Goal: Find specific page/section: Find specific page/section

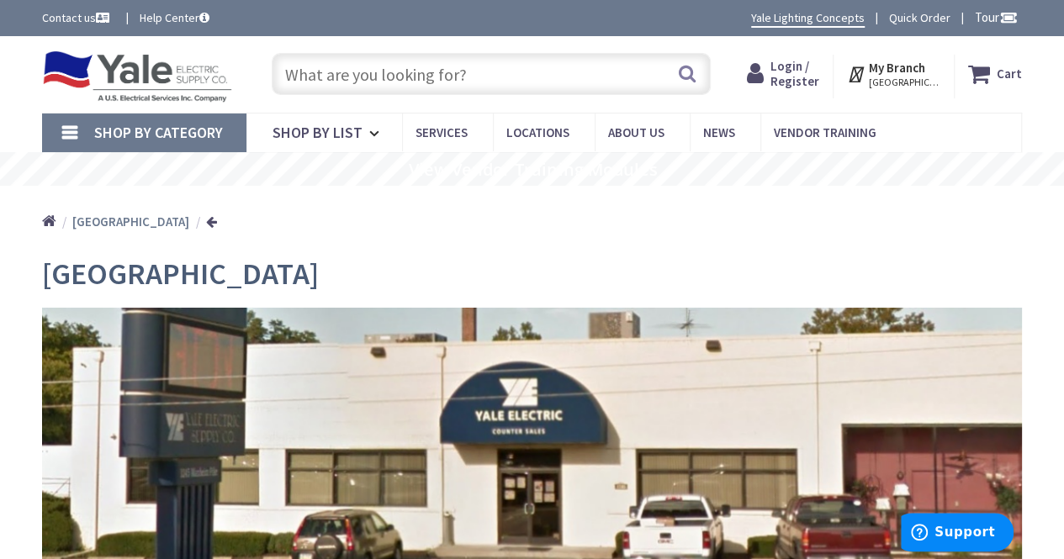
click at [817, 66] on span "Login / Register" at bounding box center [794, 73] width 49 height 31
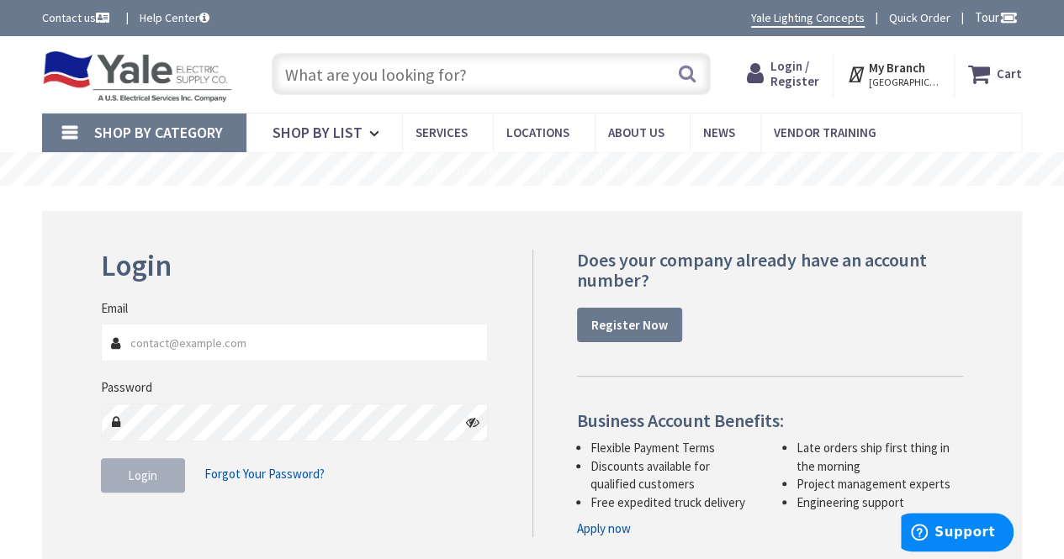
type input "[EMAIL_ADDRESS][DOMAIN_NAME]"
click at [146, 463] on button "Login" at bounding box center [143, 475] width 84 height 35
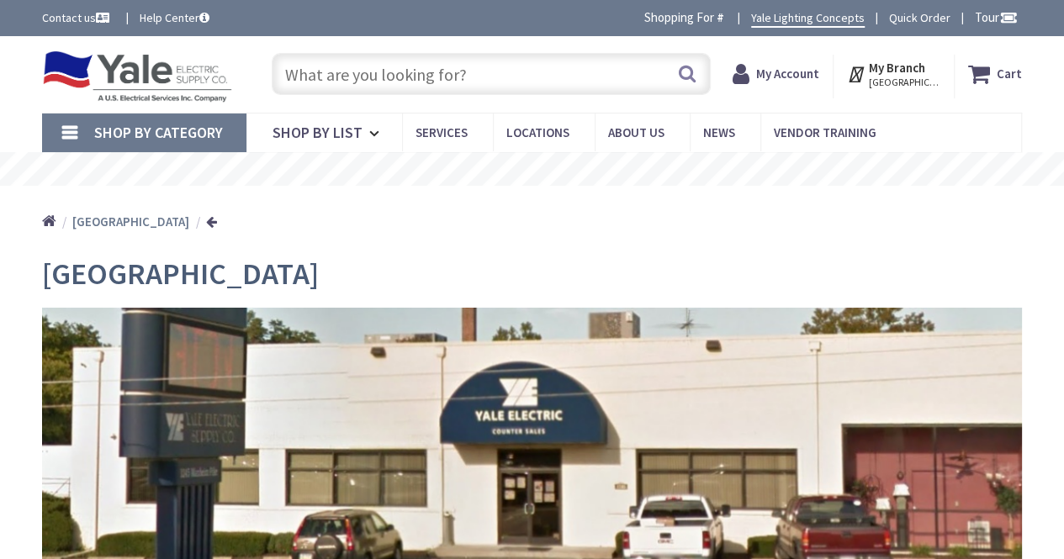
click at [422, 85] on input "text" at bounding box center [491, 74] width 439 height 42
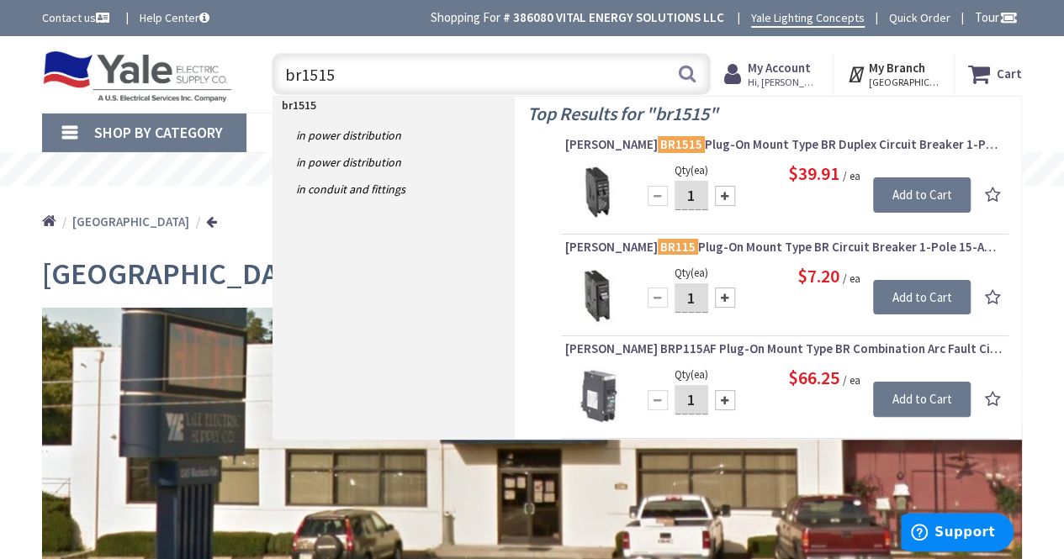
type input "br1515"
drag, startPoint x: 429, startPoint y: 66, endPoint x: 77, endPoint y: 75, distance: 351.6
click at [77, 75] on div "Toggle Nav br1515 br1515 Search Cart My Cart Close" at bounding box center [531, 74] width 1005 height 56
